Goal: Information Seeking & Learning: Learn about a topic

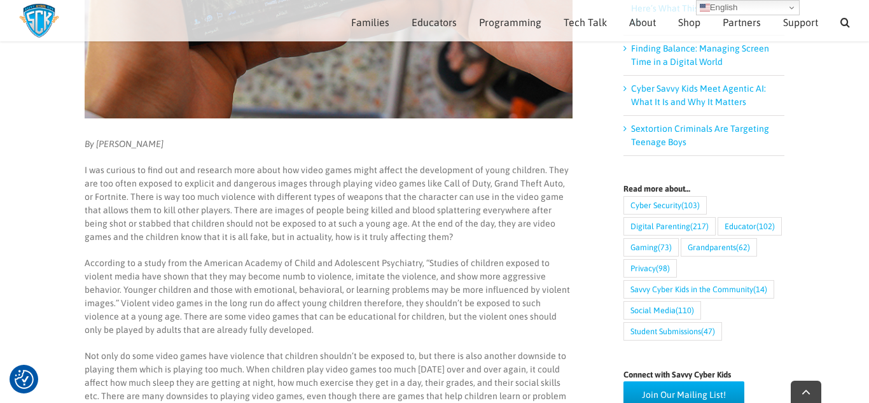
scroll to position [398, 0]
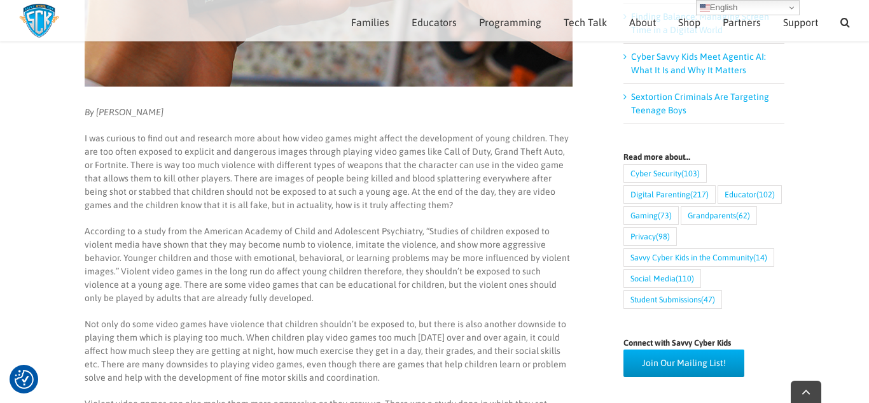
click at [458, 176] on p "I was curious to find out and research more about how video games might affect …" at bounding box center [329, 172] width 488 height 80
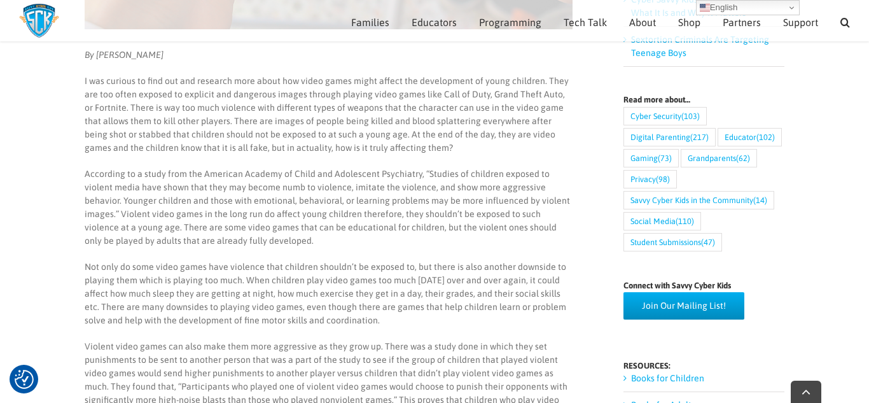
scroll to position [457, 0]
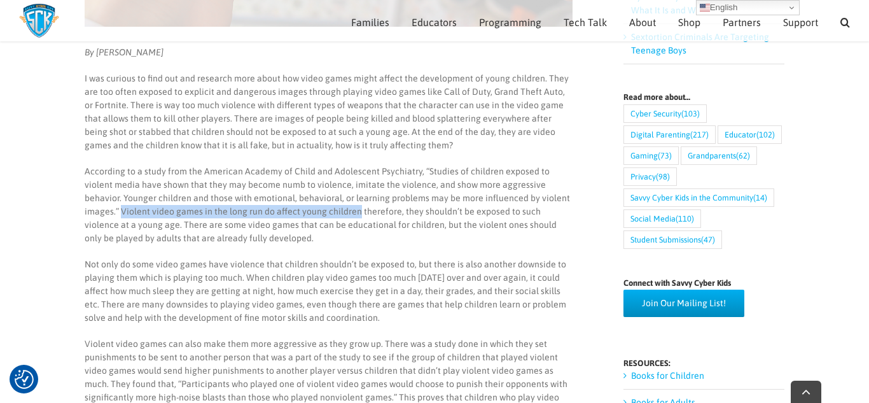
drag, startPoint x: 84, startPoint y: 209, endPoint x: 319, endPoint y: 215, distance: 235.5
click at [319, 215] on p "According to a study from the American Academy of Child and Adolescent Psychiat…" at bounding box center [329, 205] width 488 height 80
copy p "Violent video games in the long run do affect young children"
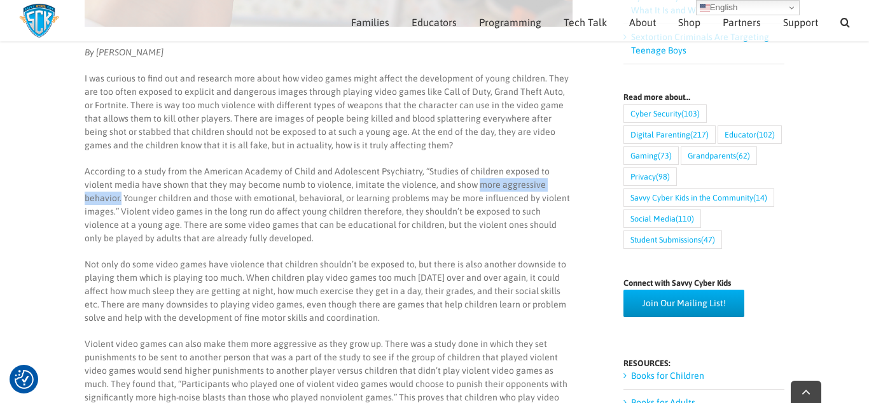
drag, startPoint x: 444, startPoint y: 184, endPoint x: 545, endPoint y: 183, distance: 101.2
click at [545, 183] on p "According to a study from the American Academy of Child and Adolescent Psychiat…" at bounding box center [329, 205] width 488 height 80
copy p "more aggressive behavior."
click at [380, 134] on p "I was curious to find out and research more about how video games might affect …" at bounding box center [329, 112] width 488 height 80
drag, startPoint x: 197, startPoint y: 185, endPoint x: 317, endPoint y: 181, distance: 120.9
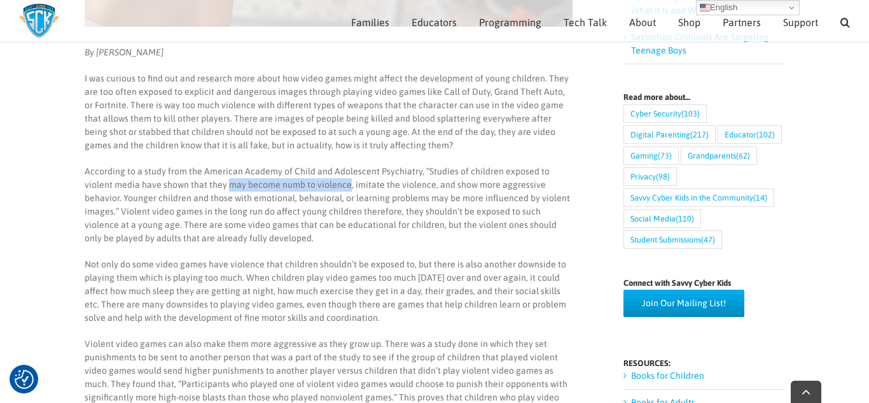
click at [317, 181] on p "According to a study from the American Academy of Child and Adolescent Psychiat…" at bounding box center [329, 205] width 488 height 80
copy p "may become numb to violence"
click at [426, 127] on p "I was curious to find out and research more about how video games might affect …" at bounding box center [329, 112] width 488 height 80
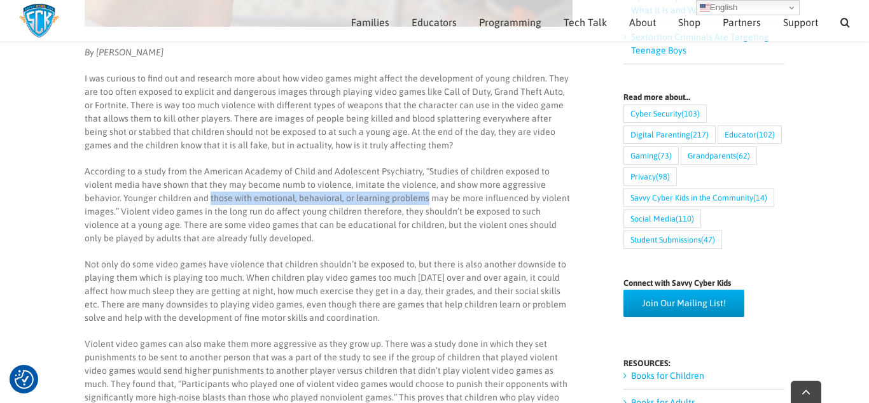
drag, startPoint x: 170, startPoint y: 197, endPoint x: 386, endPoint y: 199, distance: 215.0
click at [386, 199] on p "According to a study from the American Academy of Child and Adolescent Psychiat…" at bounding box center [329, 205] width 488 height 80
copy p "those with emotional, behavioral, or learning problems"
click at [347, 145] on p "I was curious to find out and research more about how video games might affect …" at bounding box center [329, 112] width 488 height 80
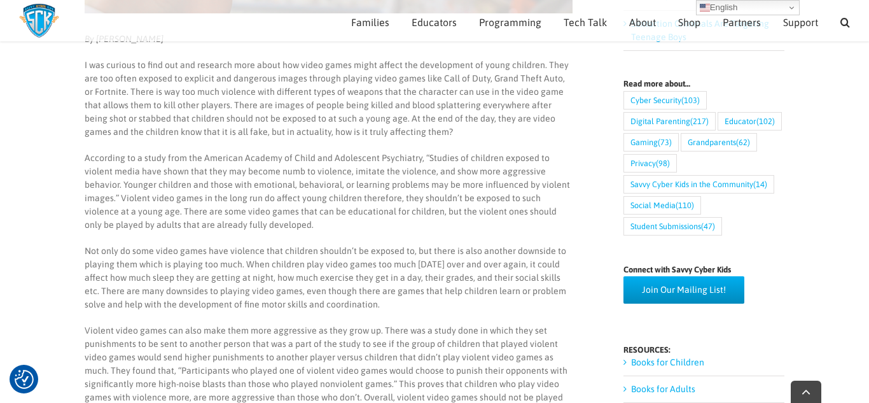
scroll to position [472, 0]
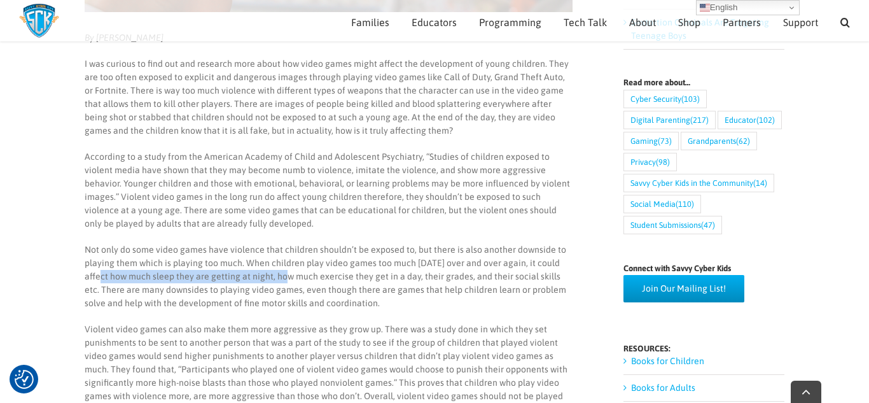
drag, startPoint x: 85, startPoint y: 279, endPoint x: 269, endPoint y: 274, distance: 184.6
click at [269, 274] on p "Not only do some video games have violence that children shouldn’t be exposed t…" at bounding box center [329, 276] width 488 height 67
copy p "affect how much sleep they are getting at night"
click at [433, 268] on p "Not only do some video games have violence that children shouldn’t be exposed t…" at bounding box center [329, 276] width 488 height 67
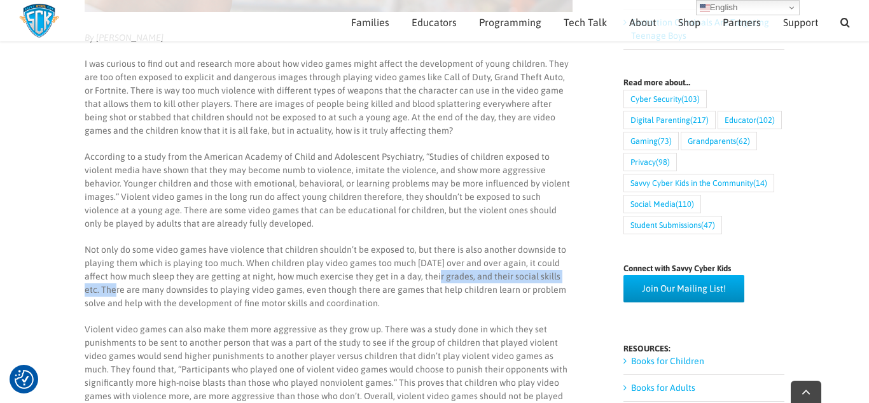
drag, startPoint x: 418, startPoint y: 274, endPoint x: 569, endPoint y: 275, distance: 151.4
click at [569, 275] on p "Not only do some video games have violence that children shouldn’t be exposed t…" at bounding box center [329, 276] width 488 height 67
copy p "their grades, and their social skills etc."
click at [372, 169] on p "According to a study from the American Academy of Child and Adolescent Psychiat…" at bounding box center [329, 190] width 488 height 80
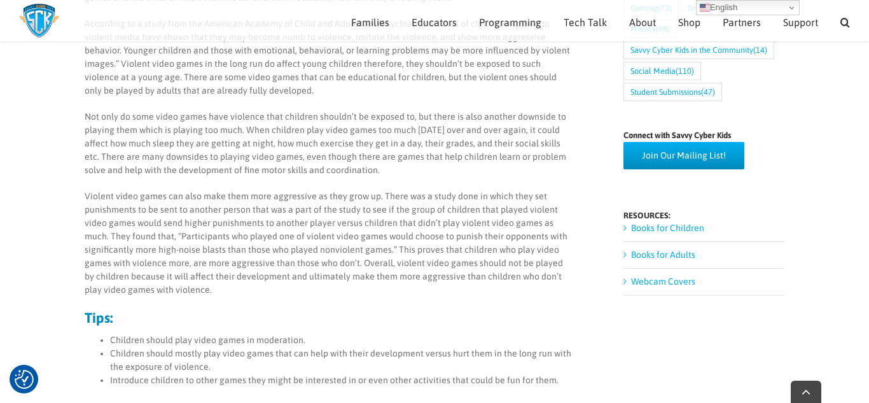
scroll to position [607, 0]
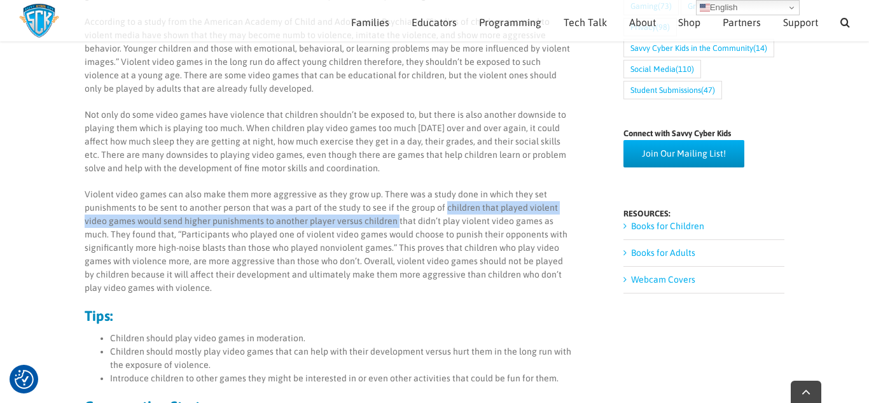
drag, startPoint x: 443, startPoint y: 207, endPoint x: 394, endPoint y: 224, distance: 51.7
click at [394, 224] on p "Violent video games can also make them more aggressive as they grow up. There w…" at bounding box center [329, 241] width 488 height 107
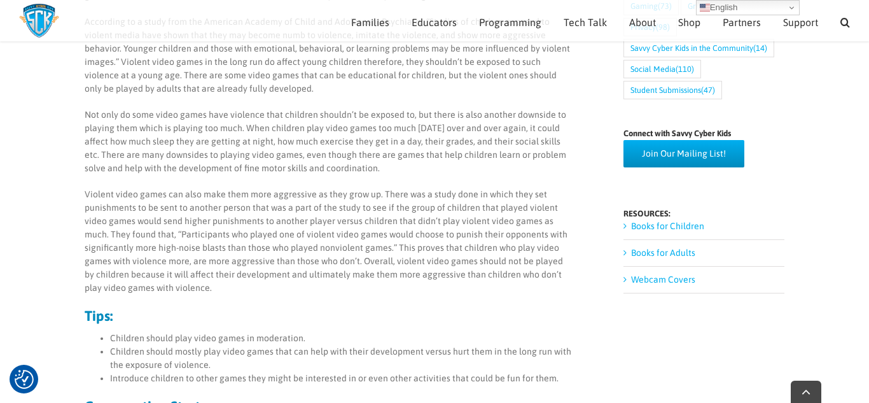
click at [427, 217] on p "Violent video games can also make them more aggressive as they grow up. There w…" at bounding box center [329, 241] width 488 height 107
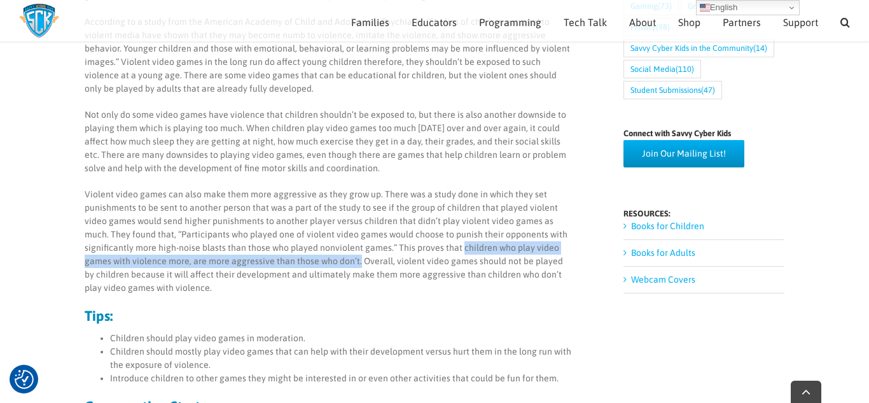
drag, startPoint x: 457, startPoint y: 246, endPoint x: 356, endPoint y: 264, distance: 103.3
click at [356, 264] on p "Violent video games can also make them more aggressive as they grow up. There w…" at bounding box center [329, 241] width 488 height 107
copy p "children who play video games with violence more, are more aggressive than thos…"
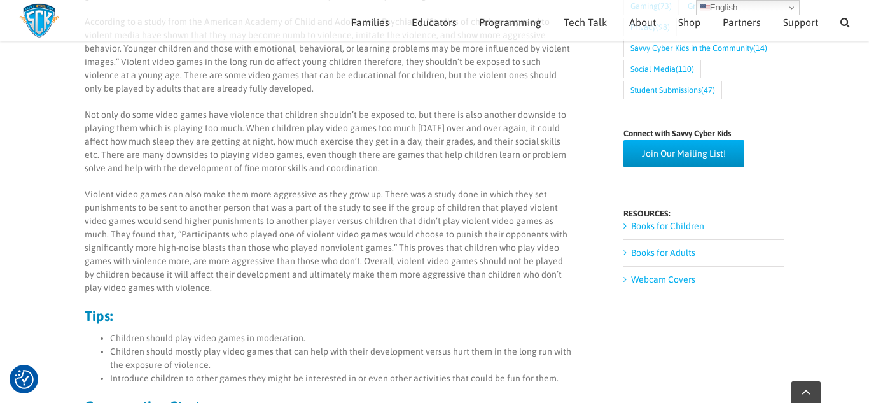
click at [520, 268] on p "Violent video games can also make them more aggressive as they grow up. There w…" at bounding box center [329, 241] width 488 height 107
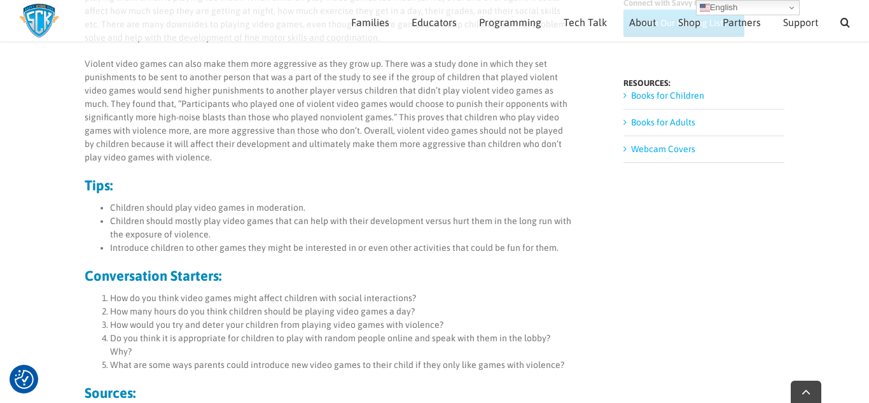
scroll to position [744, 0]
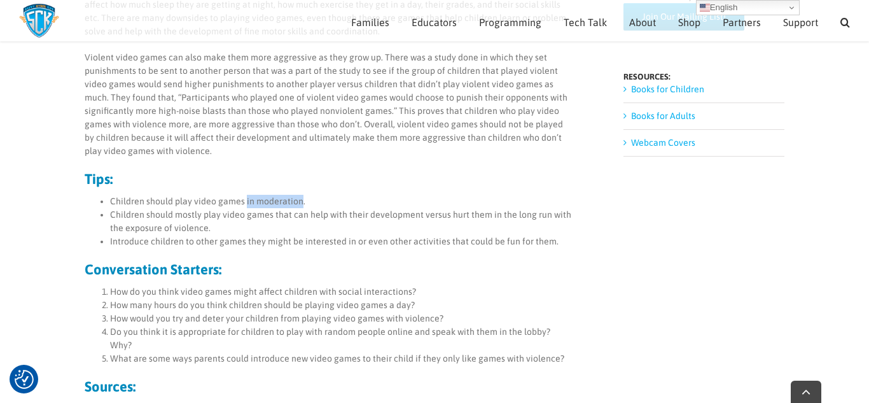
drag, startPoint x: 244, startPoint y: 200, endPoint x: 299, endPoint y: 199, distance: 54.7
click at [299, 199] on li "Children should play video games in moderation." at bounding box center [341, 201] width 462 height 13
copy li "in moderation"
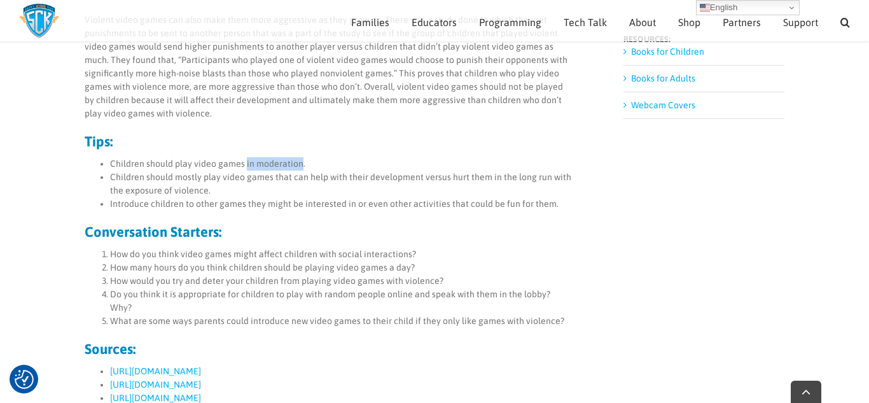
scroll to position [784, 0]
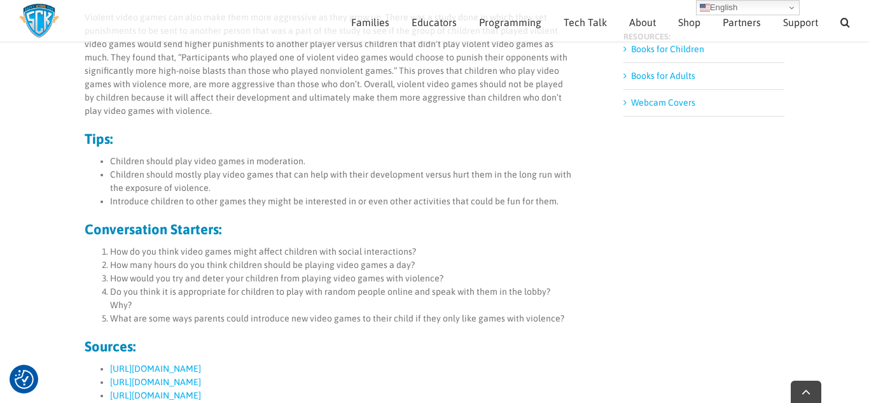
click at [462, 253] on li "How do you think video games might affect children with social interactions?" at bounding box center [341, 251] width 462 height 13
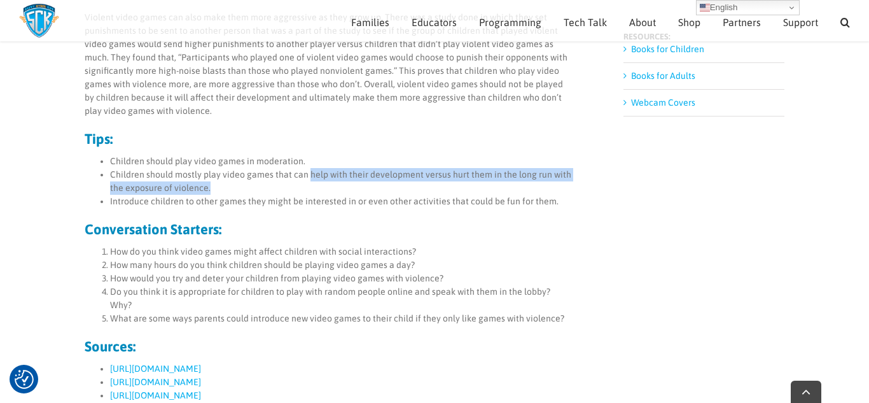
drag, startPoint x: 306, startPoint y: 172, endPoint x: 376, endPoint y: 184, distance: 71.0
click at [376, 184] on li "Children should mostly play video games that can help with their development ve…" at bounding box center [341, 181] width 462 height 27
copy li "help with their development versus hurt them in the long run with the exposure …"
